Goal: Complete application form

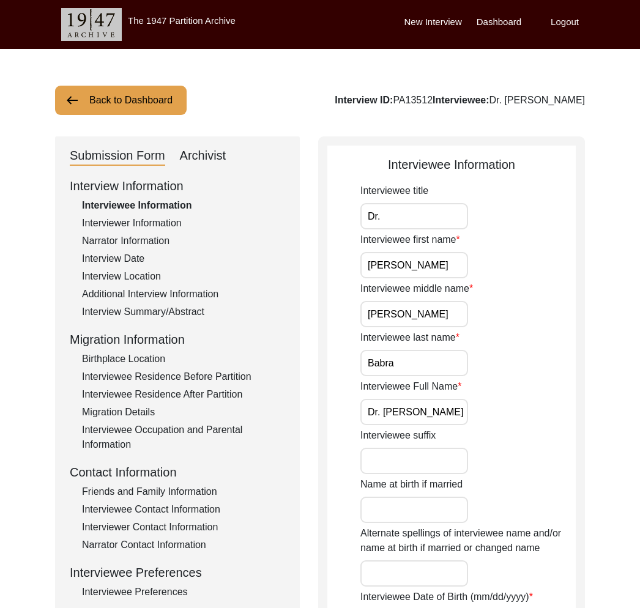
click at [124, 102] on button "Back to Dashboard" at bounding box center [121, 100] width 132 height 29
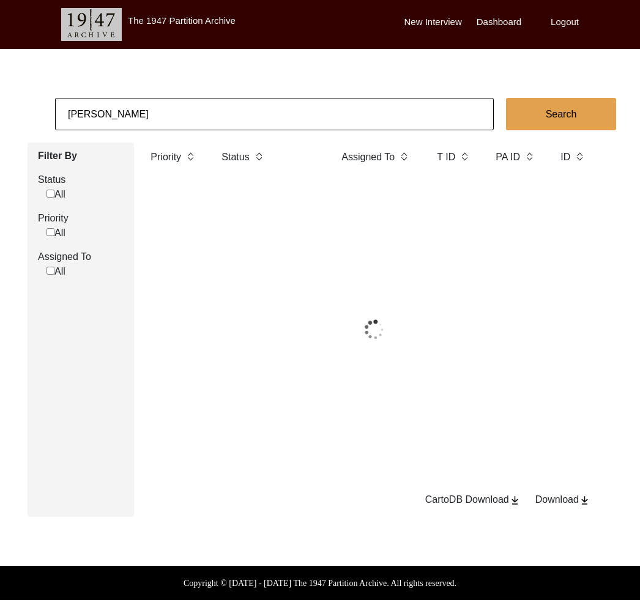
click at [149, 106] on input "[PERSON_NAME]" at bounding box center [274, 114] width 439 height 32
drag, startPoint x: 124, startPoint y: 102, endPoint x: 149, endPoint y: 106, distance: 26.0
click at [149, 106] on input "[PERSON_NAME]" at bounding box center [274, 114] width 439 height 32
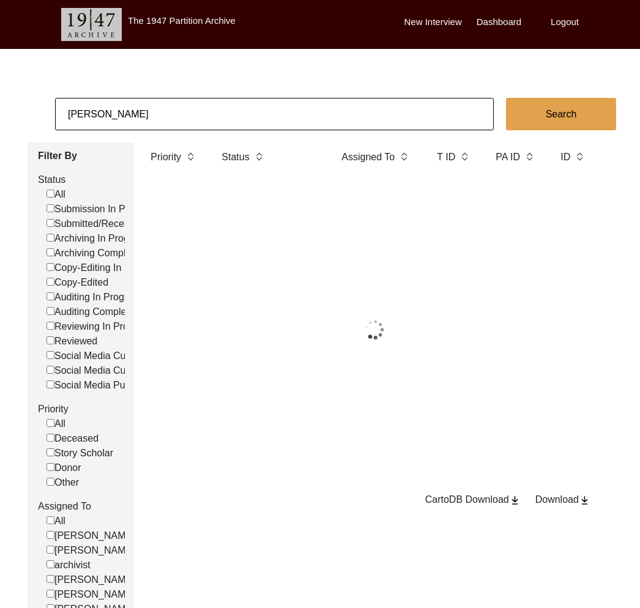
click at [149, 106] on input "[PERSON_NAME]" at bounding box center [274, 114] width 439 height 32
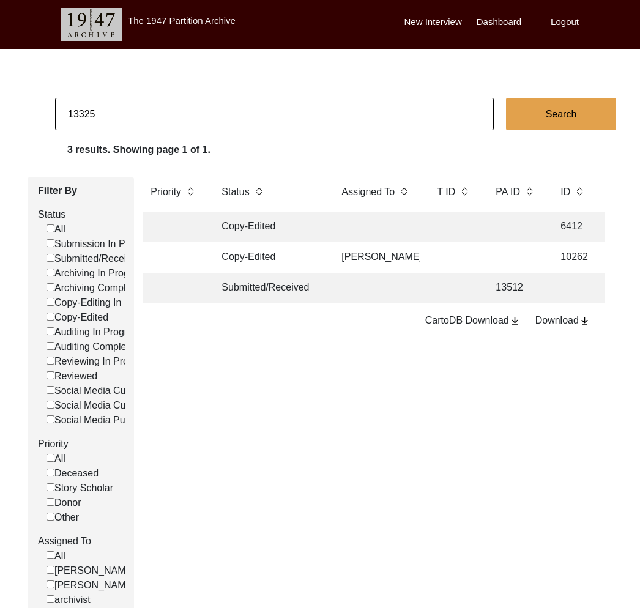
type input "13325"
checkbox input "false"
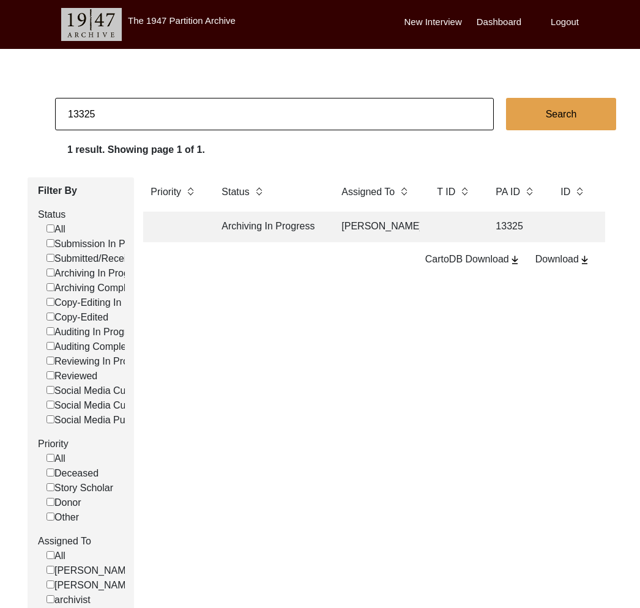
click at [289, 235] on td "Archiving In Progress" at bounding box center [269, 227] width 110 height 31
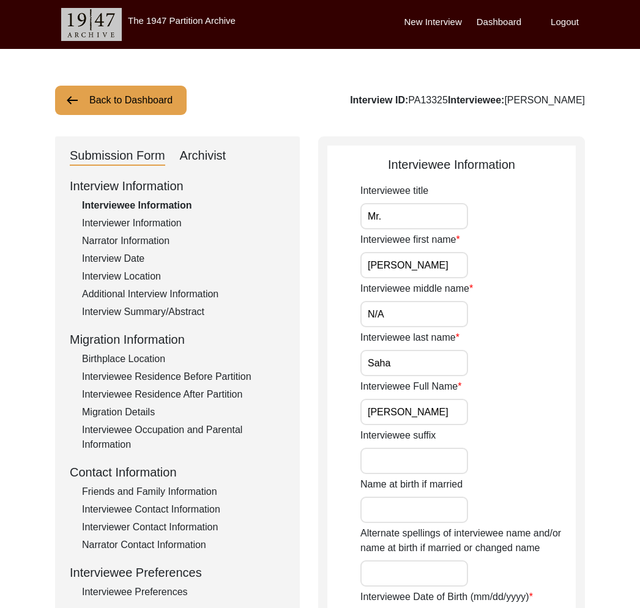
drag, startPoint x: 202, startPoint y: 169, endPoint x: 199, endPoint y: 160, distance: 10.1
click at [199, 160] on div "Archivist" at bounding box center [203, 156] width 46 height 20
select select "442"
select select "Archiving In Progress"
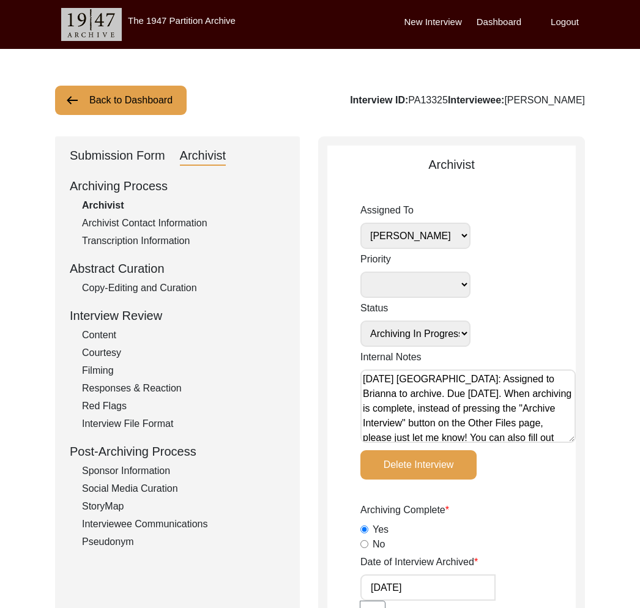
drag, startPoint x: 158, startPoint y: 152, endPoint x: 169, endPoint y: 150, distance: 10.6
click at [166, 150] on div "Submission Form Archivist" at bounding box center [177, 156] width 215 height 20
click at [110, 160] on div "Submission Form" at bounding box center [117, 156] width 95 height 20
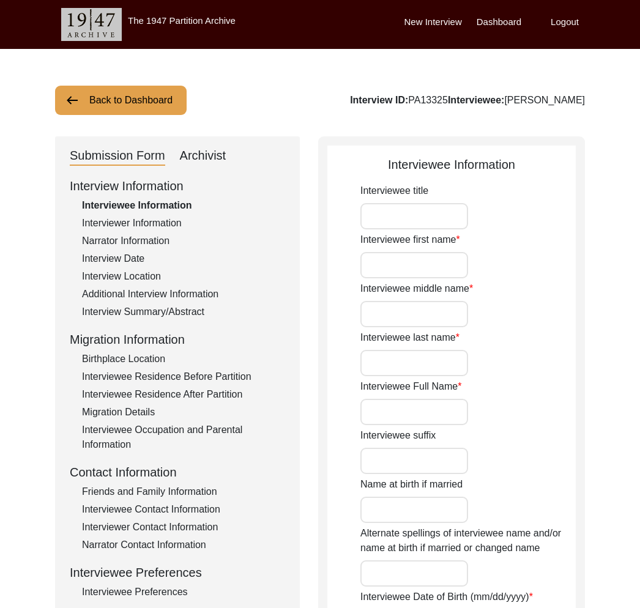
type input "Mr."
type input "[PERSON_NAME]"
type input "N/A"
type input "Saha"
type input "[PERSON_NAME]"
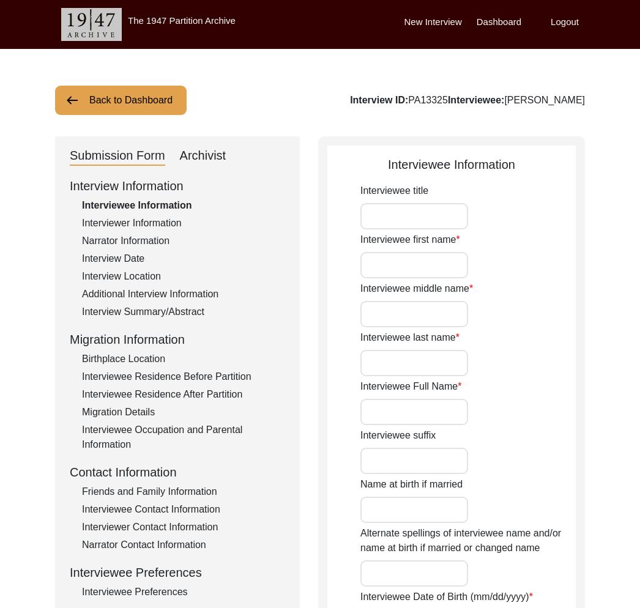
type input "[DATE]"
type input "84"
type input "[DEMOGRAPHIC_DATA]"
click at [156, 352] on div "Birthplace Location" at bounding box center [183, 359] width 203 height 15
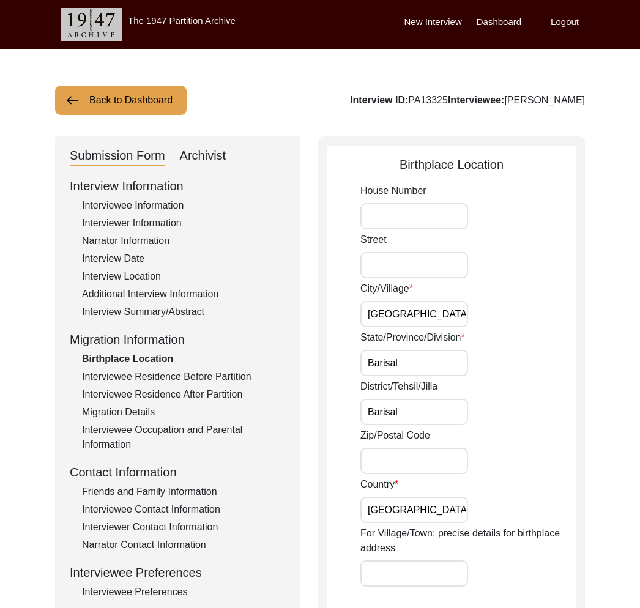
click at [198, 387] on div "Interview Information Interviewee Information Interviewer Information Narrator …" at bounding box center [177, 438] width 215 height 523
click at [197, 376] on div "Interviewee Residence Before Partition" at bounding box center [183, 376] width 203 height 15
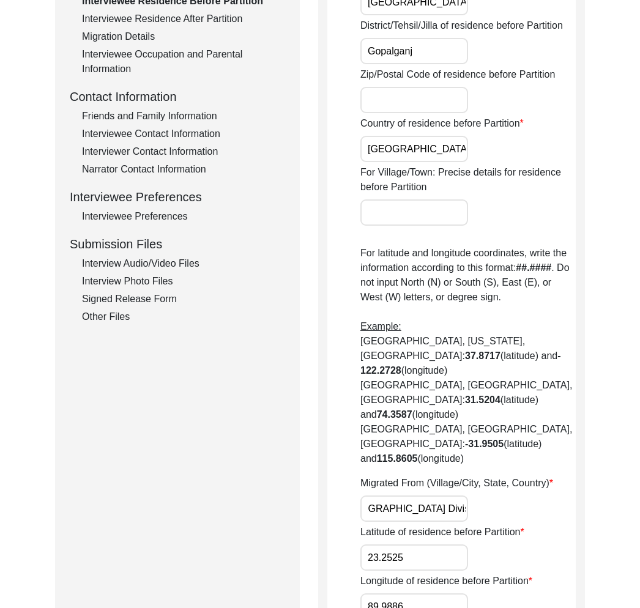
scroll to position [159, 0]
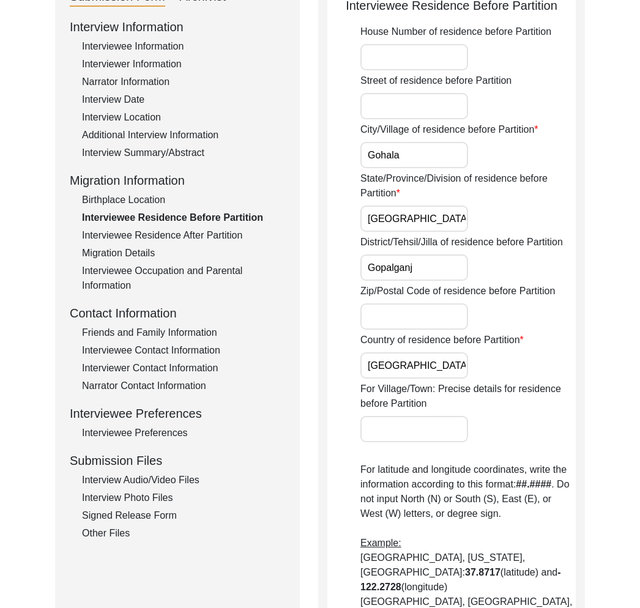
click at [195, 231] on div "Interviewee Residence After Partition" at bounding box center [183, 235] width 203 height 15
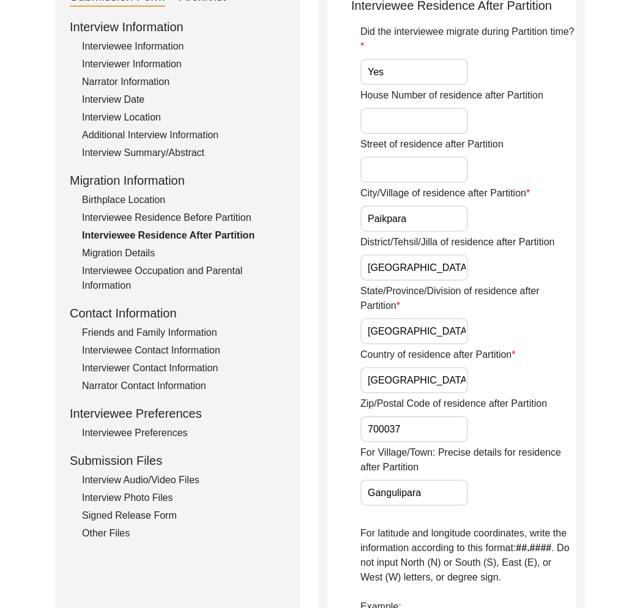
click at [135, 245] on div "Interview Information Interviewee Information Interviewer Information Narrator …" at bounding box center [177, 279] width 215 height 523
click at [144, 272] on div "Interviewee Occupation and Parental Information" at bounding box center [183, 278] width 203 height 29
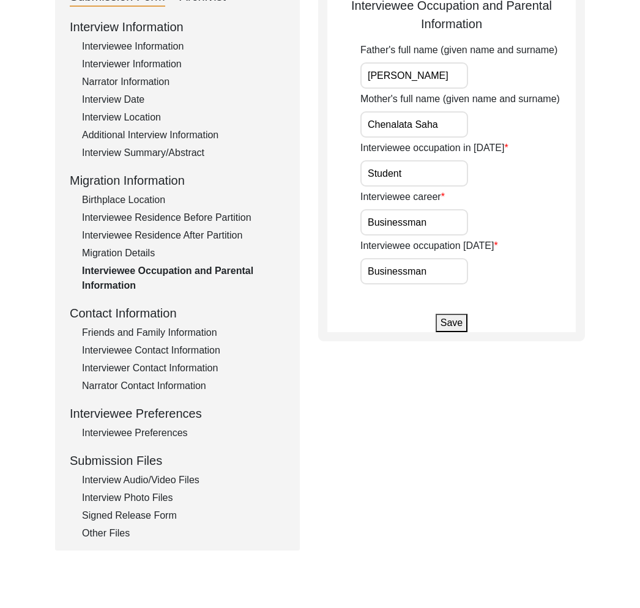
click at [133, 253] on div "Migration Details" at bounding box center [183, 253] width 203 height 15
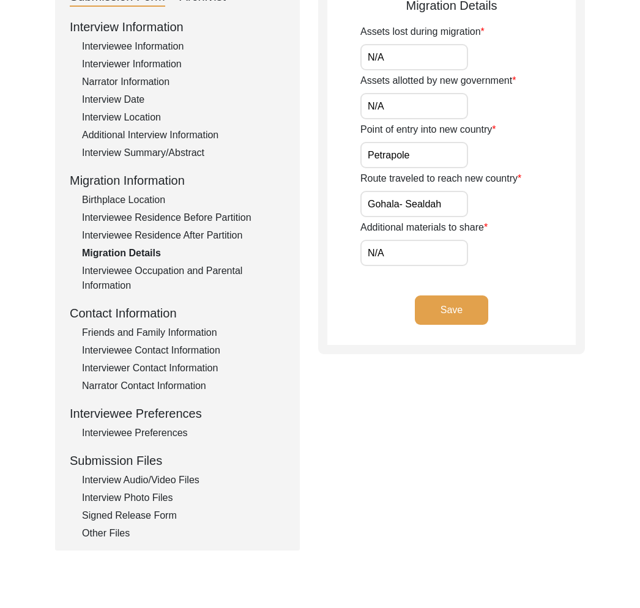
click at [149, 330] on div "Friends and Family Information" at bounding box center [183, 332] width 203 height 15
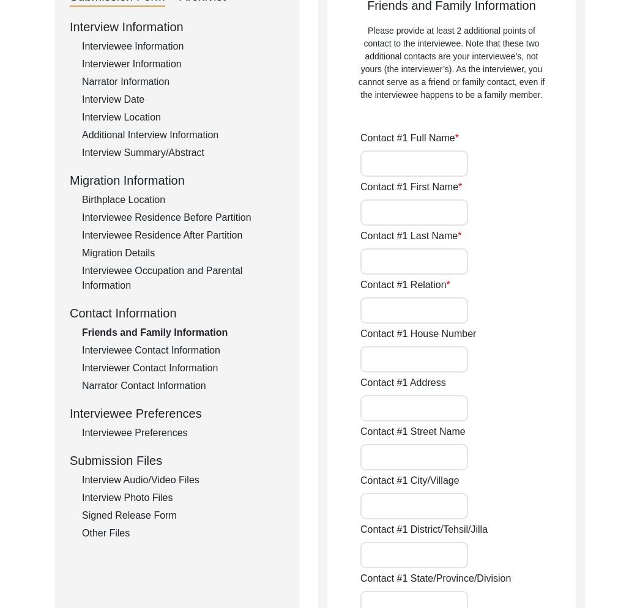
type input "[PERSON_NAME]"
type input "Subrata"
type input "Adhikari"
type input "Friend"
type input "[GEOGRAPHIC_DATA]"
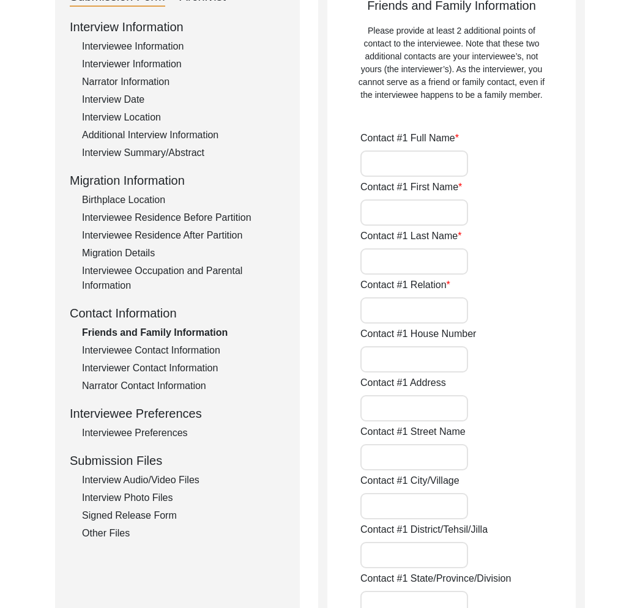
type input "[PHONE_NUMBER]"
type input "N/A"
type input "[PERSON_NAME]"
type input "Adhikari"
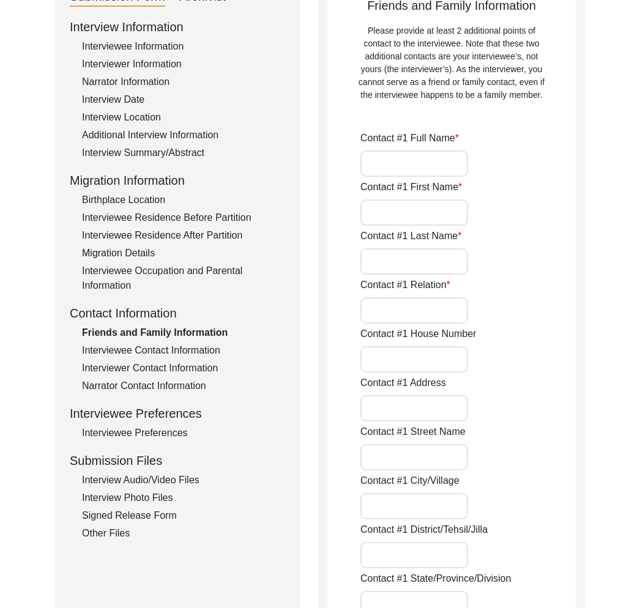
type input "Friend"
type input "[GEOGRAPHIC_DATA]"
type input "[PHONE_NUMBER]"
type input "N/A"
click at [171, 361] on div "Interviewer Contact Information" at bounding box center [183, 368] width 203 height 15
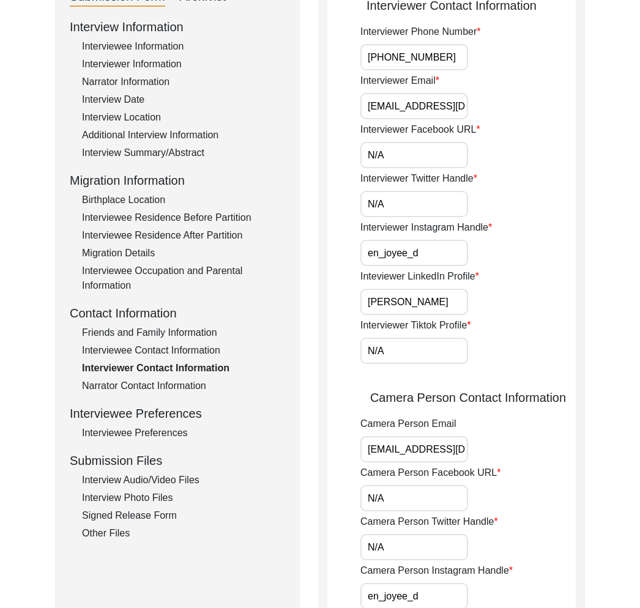
click at [178, 379] on div "Narrator Contact Information" at bounding box center [183, 386] width 203 height 15
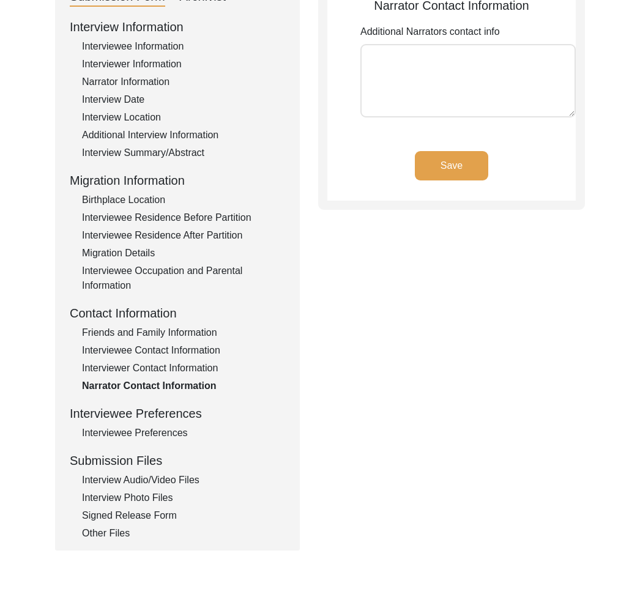
drag, startPoint x: 168, startPoint y: 431, endPoint x: 174, endPoint y: 467, distance: 37.1
click at [168, 431] on div "Interviewee Preferences" at bounding box center [183, 433] width 203 height 15
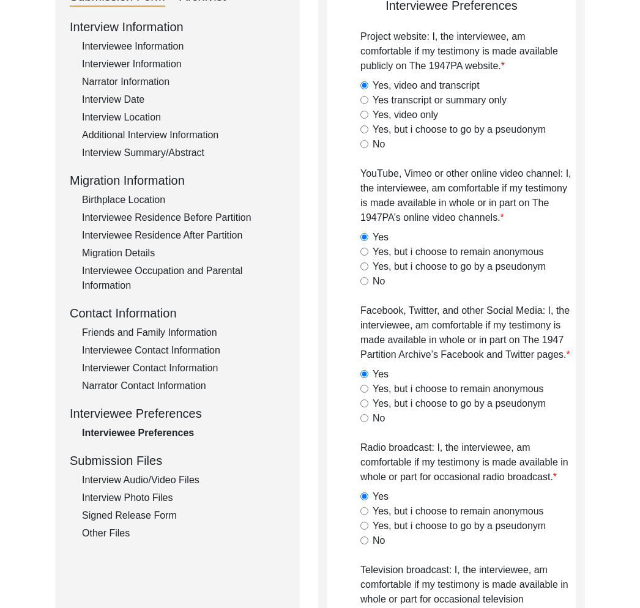
click at [175, 476] on div "Interview Audio/Video Files" at bounding box center [183, 480] width 203 height 15
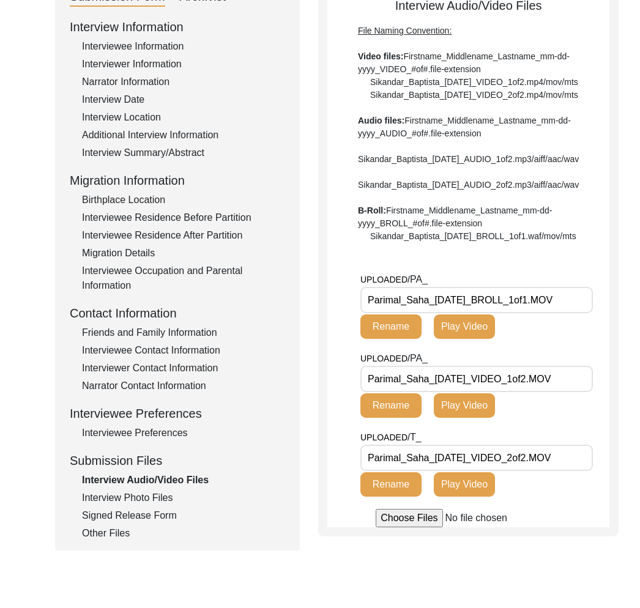
click at [179, 494] on div "Interview Photo Files" at bounding box center [183, 498] width 203 height 15
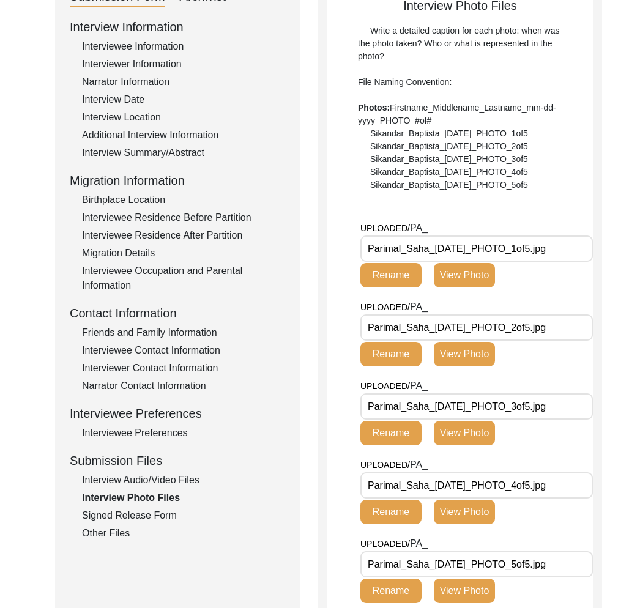
drag, startPoint x: 162, startPoint y: 464, endPoint x: 166, endPoint y: 470, distance: 7.0
click at [165, 467] on div "Submission Files" at bounding box center [177, 460] width 215 height 18
click at [172, 484] on div "Interview Audio/Video Files" at bounding box center [183, 480] width 203 height 15
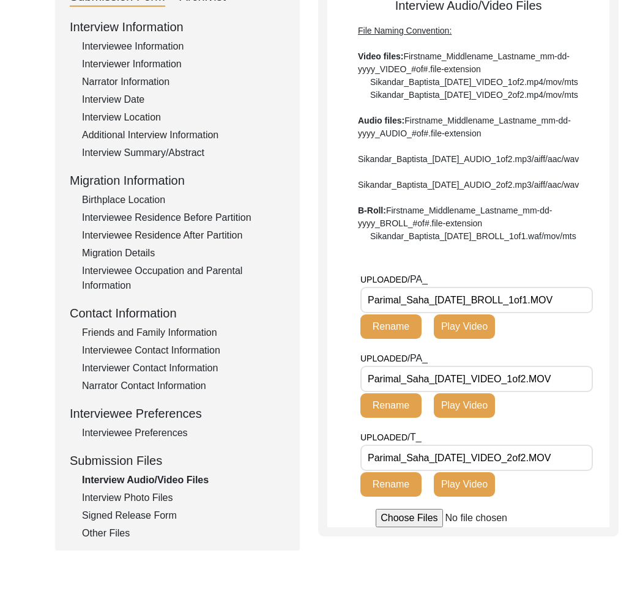
click at [147, 505] on div "Interview Information Interviewee Information Interviewer Information Narrator …" at bounding box center [177, 279] width 215 height 523
click at [146, 511] on div "Signed Release Form" at bounding box center [183, 515] width 203 height 15
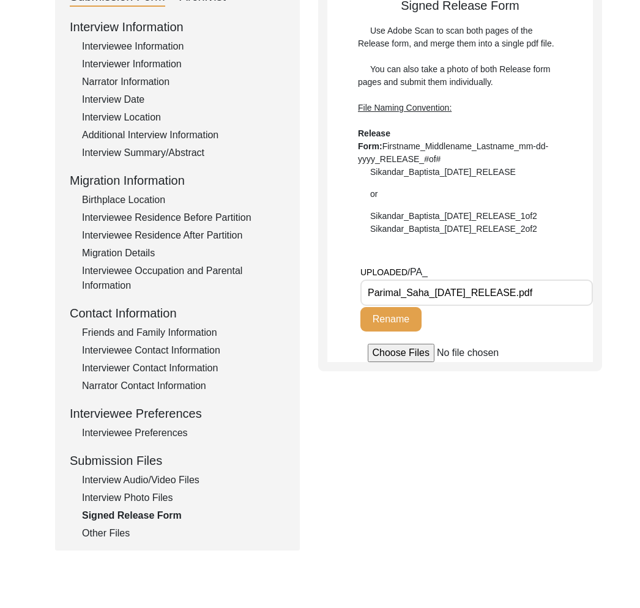
click at [113, 537] on div "Other Files" at bounding box center [183, 533] width 203 height 15
